Goal: Transaction & Acquisition: Purchase product/service

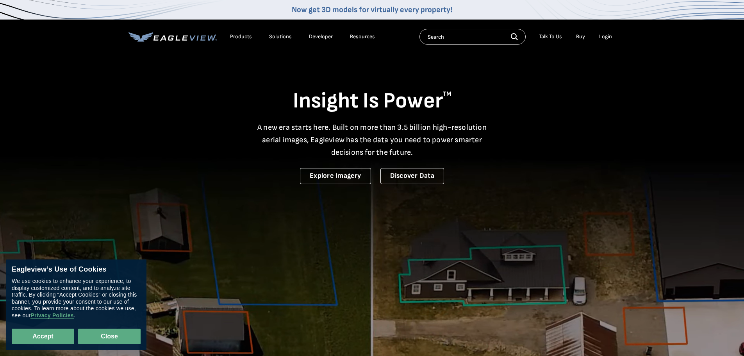
click at [128, 338] on button "Close" at bounding box center [109, 336] width 62 height 16
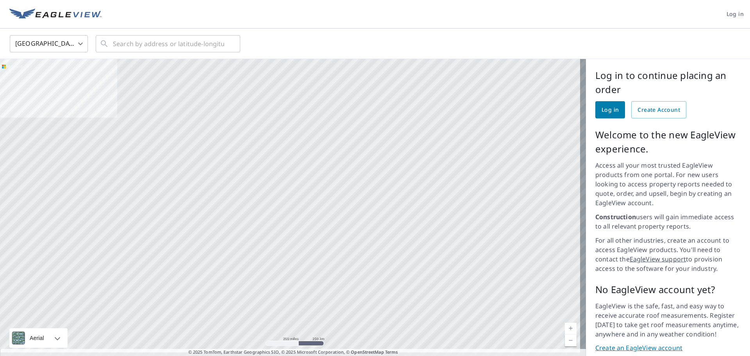
click at [603, 113] on span "Log in" at bounding box center [609, 110] width 17 height 10
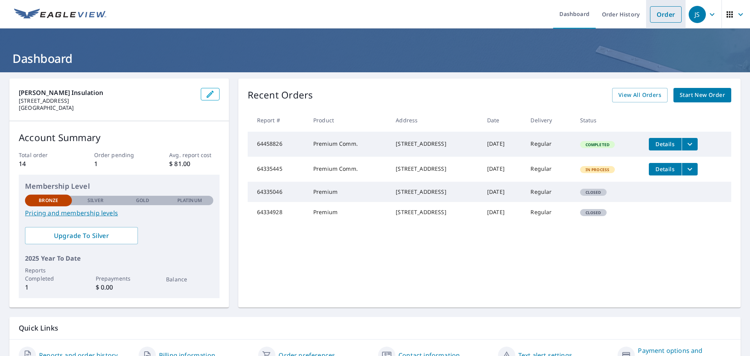
click at [653, 16] on link "Order" at bounding box center [666, 14] width 32 height 16
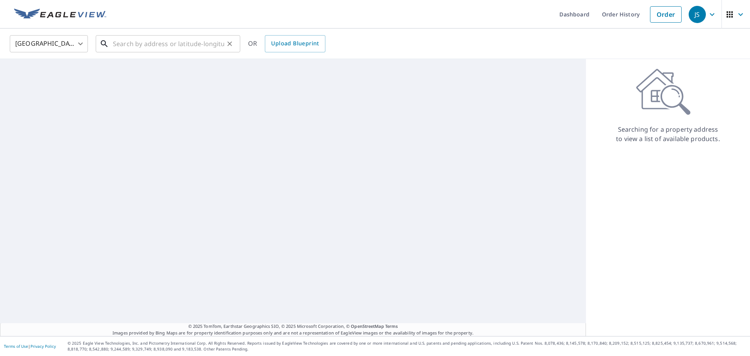
click at [121, 45] on input "text" at bounding box center [168, 44] width 111 height 22
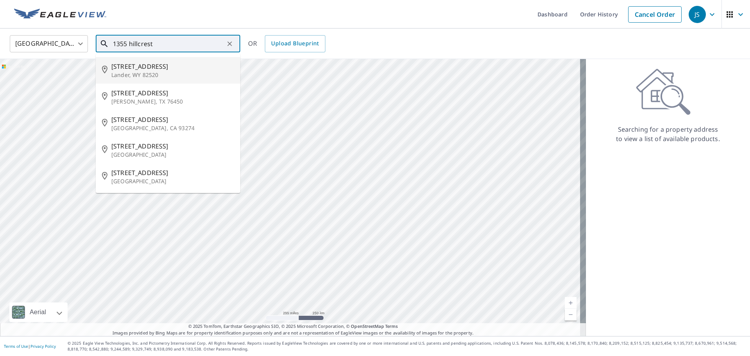
click at [116, 71] on p "Lander, WY 82520" at bounding box center [172, 75] width 123 height 8
type input "1355 Hillcrest Dr Lander, WY 82520"
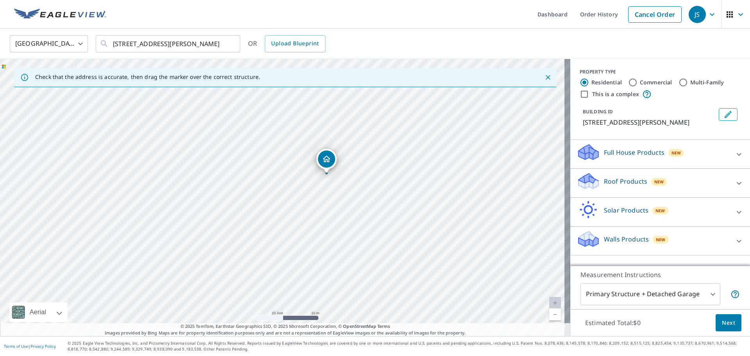
drag, startPoint x: 286, startPoint y: 233, endPoint x: 319, endPoint y: 217, distance: 37.0
click at [319, 217] on div "1355 Hillcrest Dr Lander, WY 82520" at bounding box center [285, 197] width 570 height 277
click at [735, 182] on icon at bounding box center [738, 182] width 9 height 9
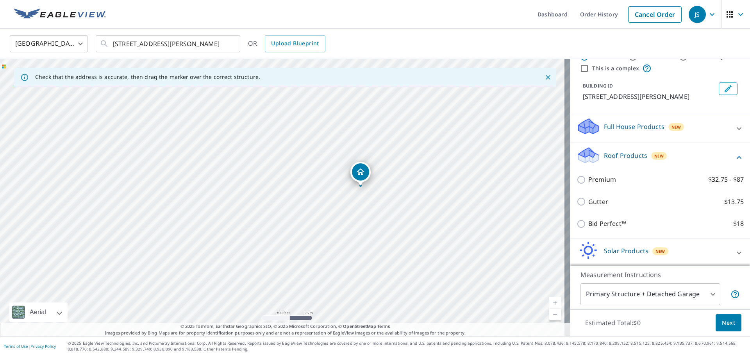
scroll to position [39, 0]
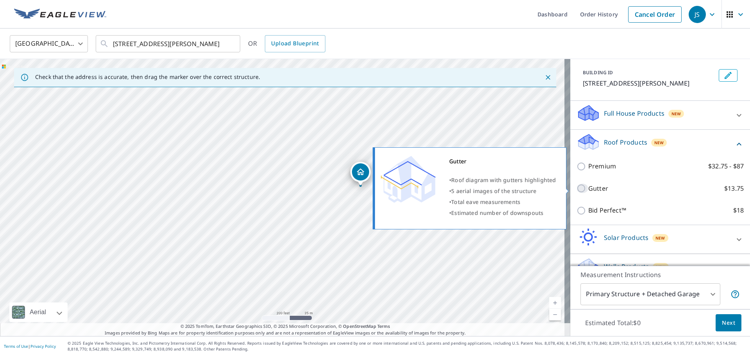
click at [582, 187] on input "Gutter $13.75" at bounding box center [582, 188] width 12 height 9
checkbox input "true"
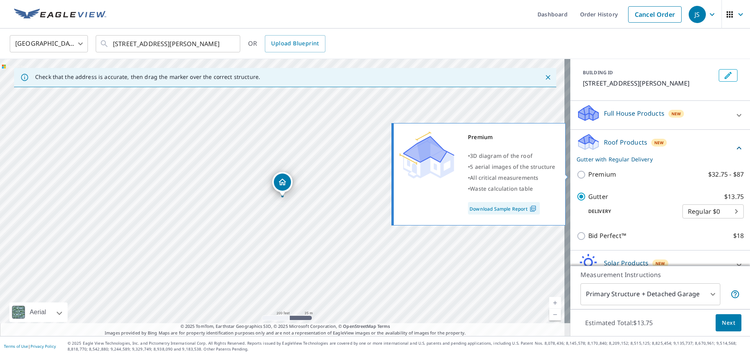
click at [576, 175] on input "Premium $32.75 - $87" at bounding box center [582, 174] width 12 height 9
checkbox input "true"
checkbox input "false"
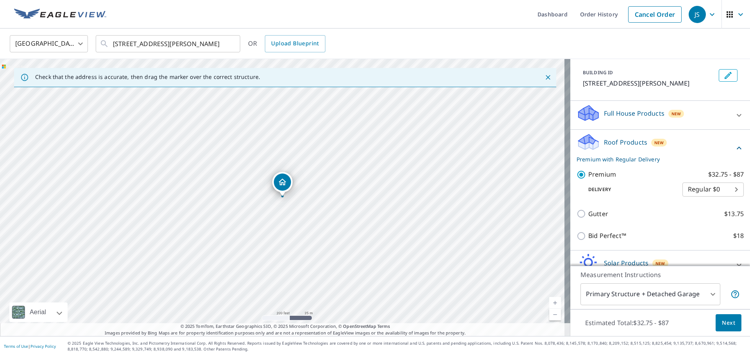
click at [706, 193] on body "JS JS Dashboard Order History Cancel Order JS United States US ​ 1355 Hillcrest…" at bounding box center [375, 178] width 750 height 356
click at [711, 190] on li "Regular $0" at bounding box center [701, 189] width 61 height 14
click at [722, 324] on span "Next" at bounding box center [728, 323] width 13 height 10
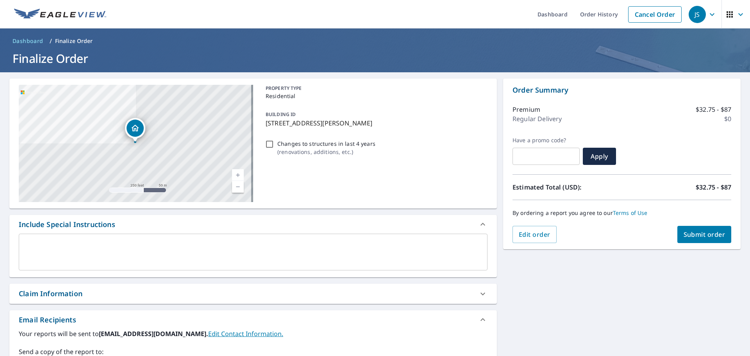
click at [695, 234] on span "Submit order" at bounding box center [704, 234] width 42 height 9
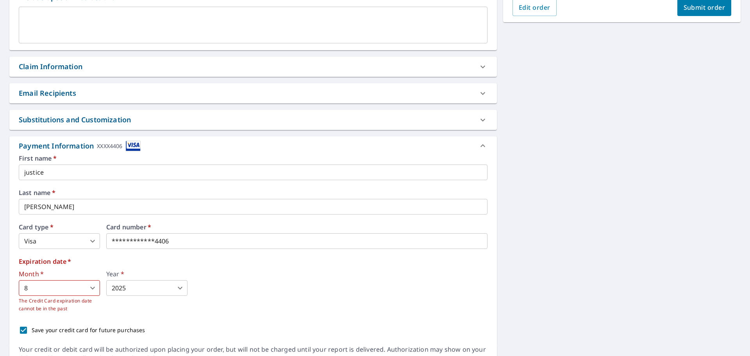
scroll to position [234, 0]
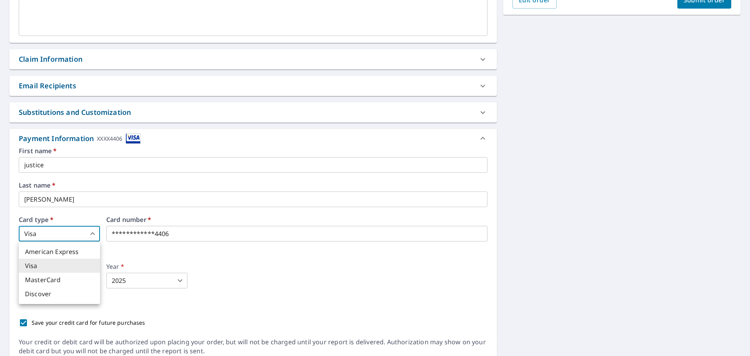
click at [95, 236] on body "JS JS Dashboard Order History Cancel Order JS Dashboard / Finalize Order Finali…" at bounding box center [375, 178] width 750 height 356
click at [70, 250] on li "American Express" at bounding box center [59, 251] width 81 height 14
type input "1"
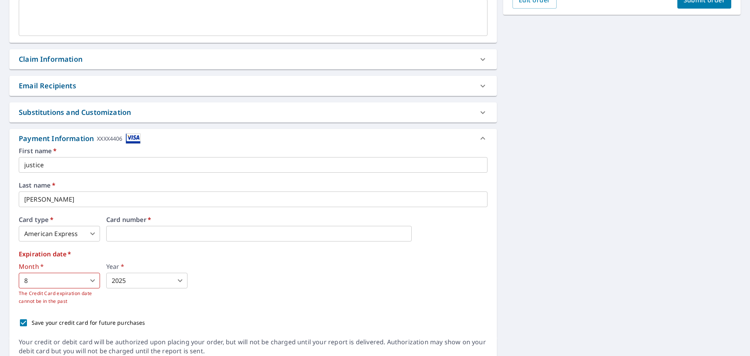
click at [77, 279] on body "JS JS Dashboard Order History Cancel Order JS Dashboard / Finalize Order Finali…" at bounding box center [375, 178] width 750 height 356
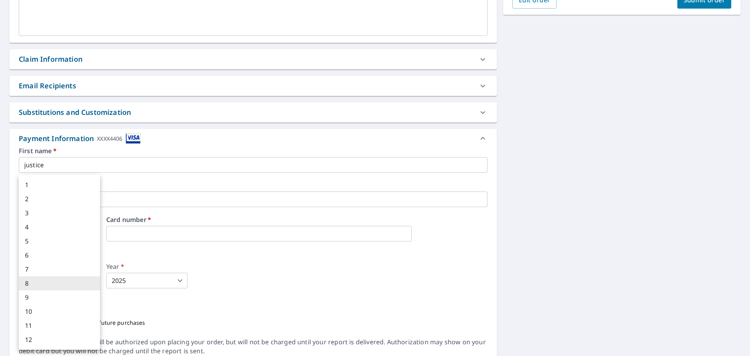
click at [70, 213] on li "3" at bounding box center [59, 213] width 81 height 14
type input "3"
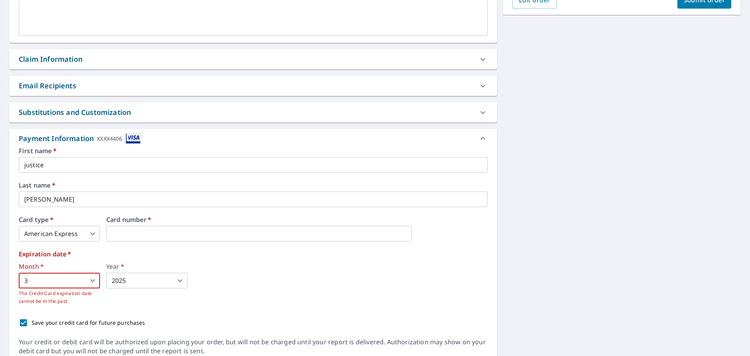
click at [134, 277] on body "JS JS Dashboard Order History Cancel Order JS Dashboard / Finalize Order Finali…" at bounding box center [375, 178] width 750 height 356
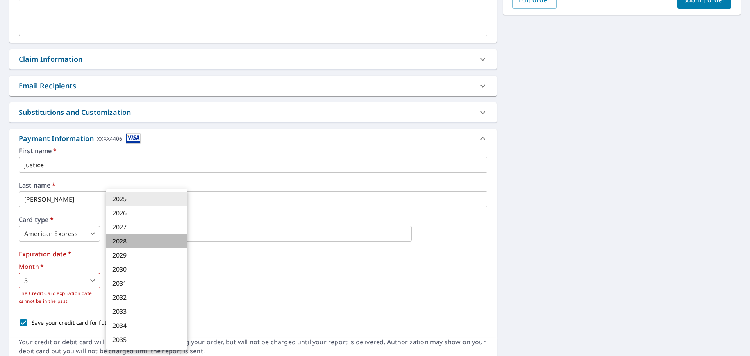
click at [130, 241] on li "2028" at bounding box center [146, 241] width 81 height 14
type input "2028"
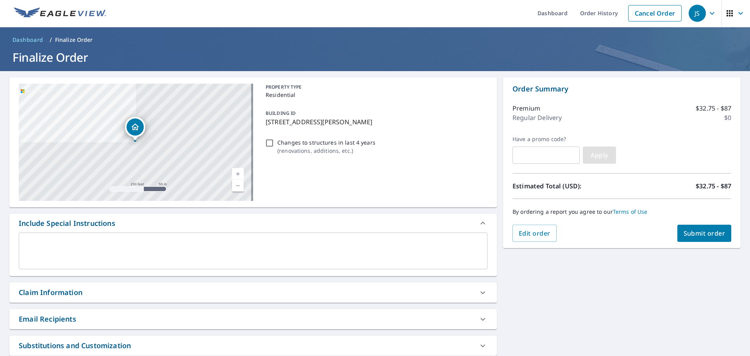
scroll to position [0, 0]
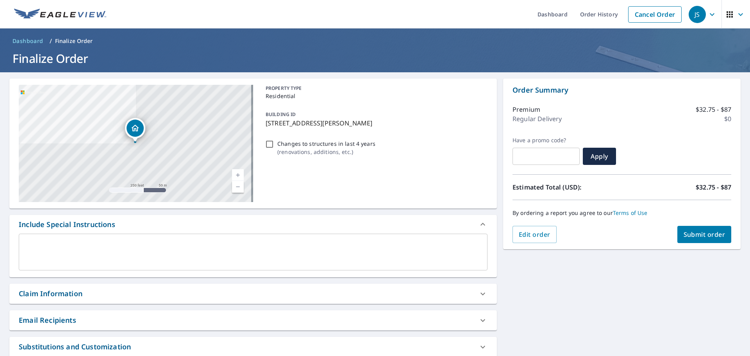
click at [693, 230] on span "Submit order" at bounding box center [704, 234] width 42 height 9
